Goal: Check status: Check status

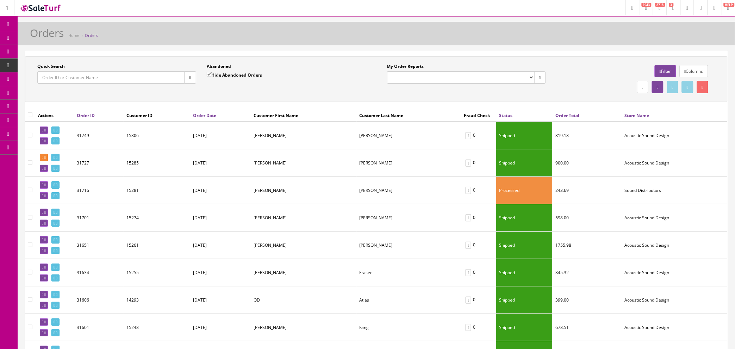
click at [94, 35] on link "Orders" at bounding box center [91, 35] width 13 height 5
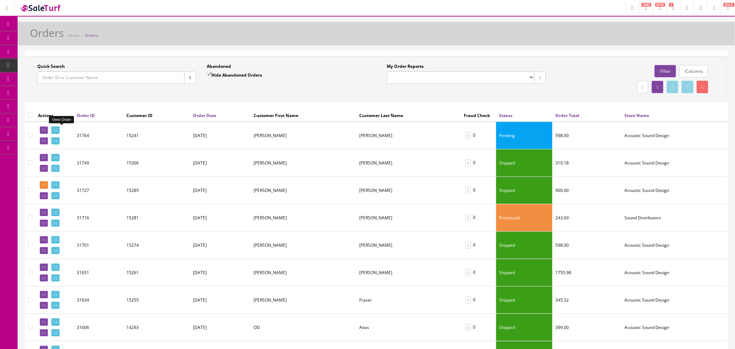
click at [59, 130] on link at bounding box center [55, 130] width 8 height 7
